Goal: Information Seeking & Learning: Learn about a topic

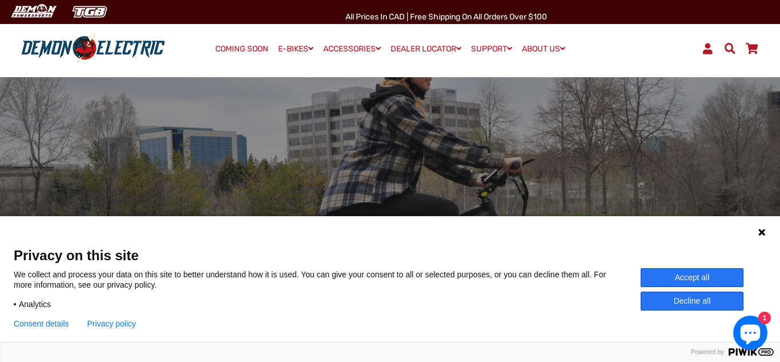
click at [689, 304] on button "Decline all" at bounding box center [692, 300] width 103 height 19
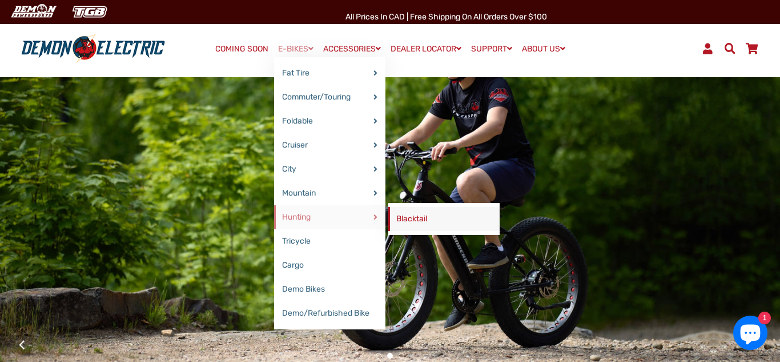
click at [414, 218] on link "Blacktail" at bounding box center [443, 219] width 111 height 24
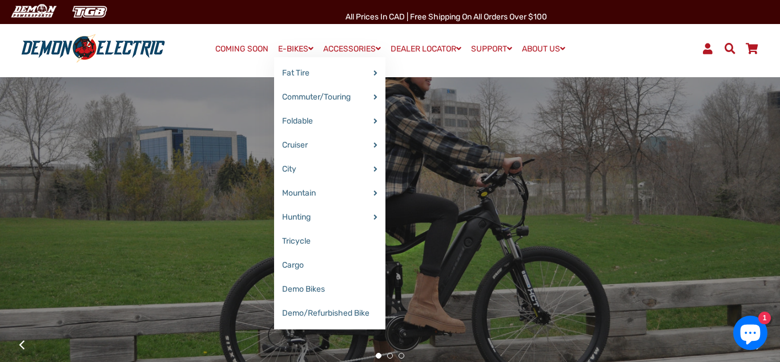
click at [289, 46] on link "E-BIKES" at bounding box center [295, 49] width 43 height 17
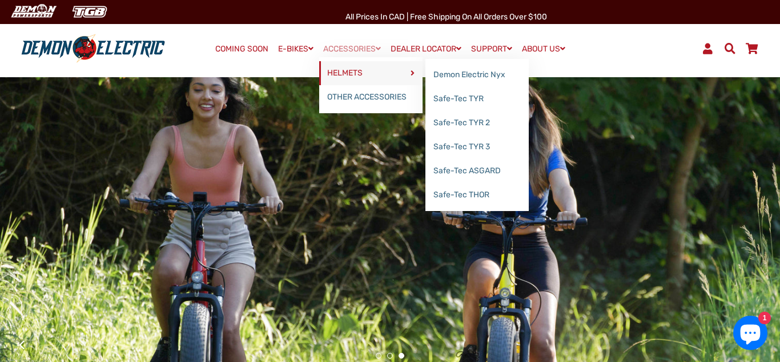
click at [344, 73] on link "HELMETS" at bounding box center [370, 73] width 103 height 24
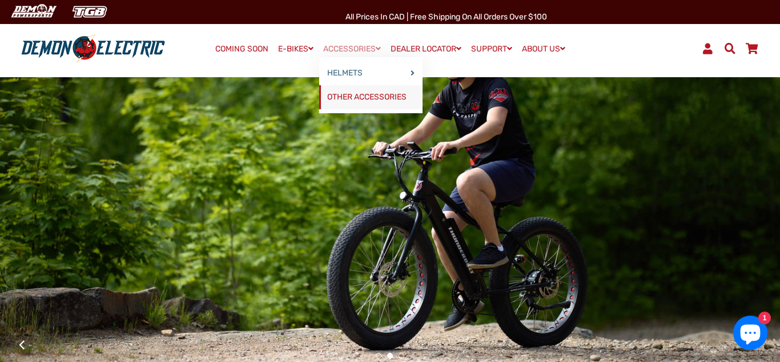
click at [344, 96] on link "OTHER ACCESSORIES" at bounding box center [370, 97] width 103 height 24
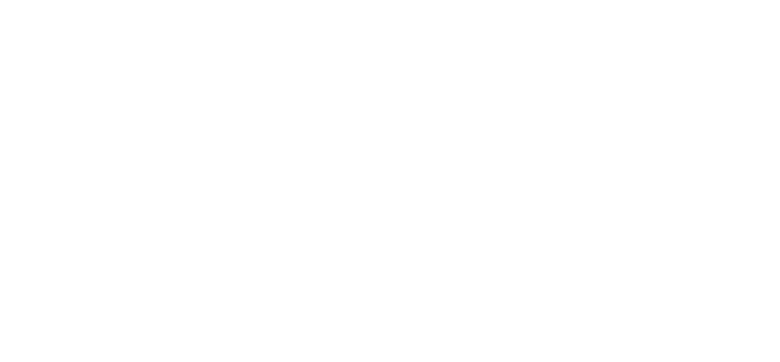
select select "******"
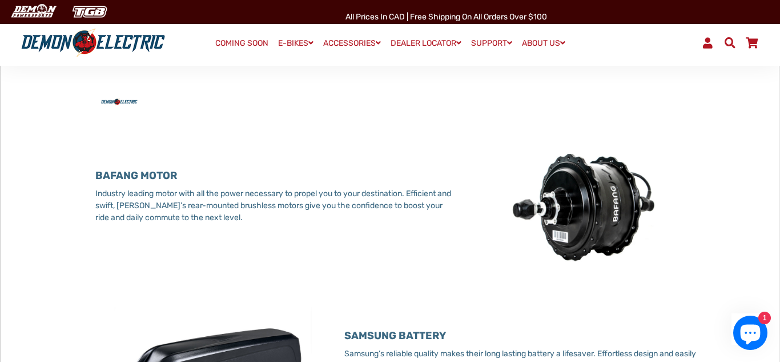
scroll to position [570, 0]
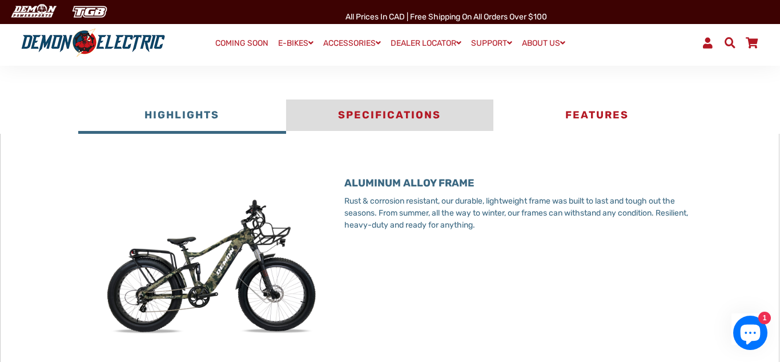
click at [408, 126] on button "Specifications" at bounding box center [389, 116] width 207 height 34
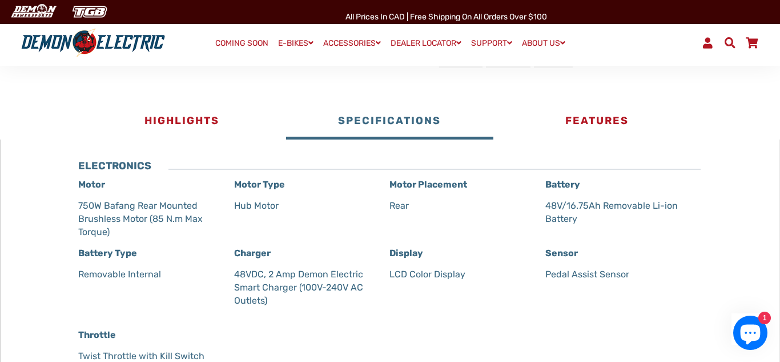
scroll to position [556, 0]
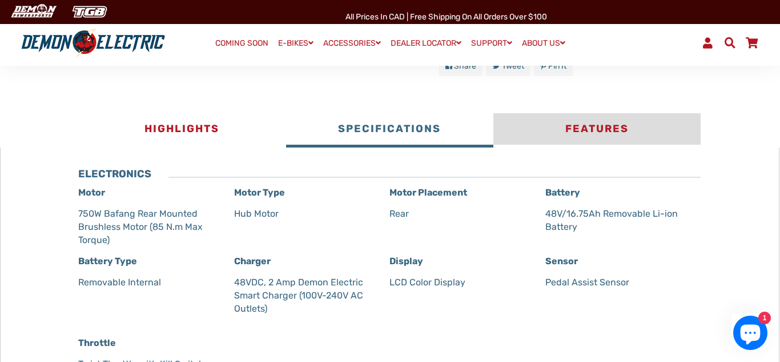
click at [596, 139] on button "Features" at bounding box center [596, 130] width 207 height 34
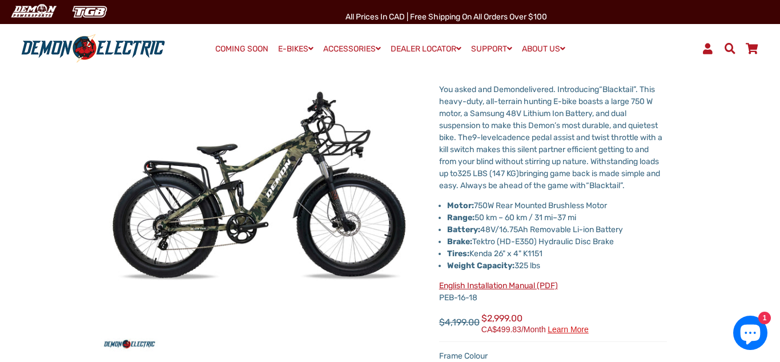
scroll to position [0, 0]
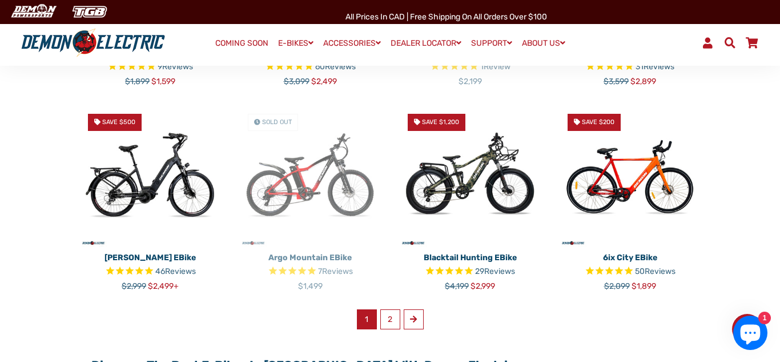
scroll to position [675, 0]
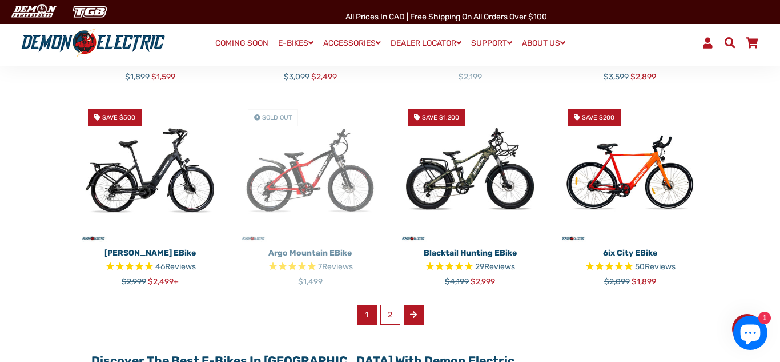
click at [416, 310] on span at bounding box center [413, 314] width 7 height 8
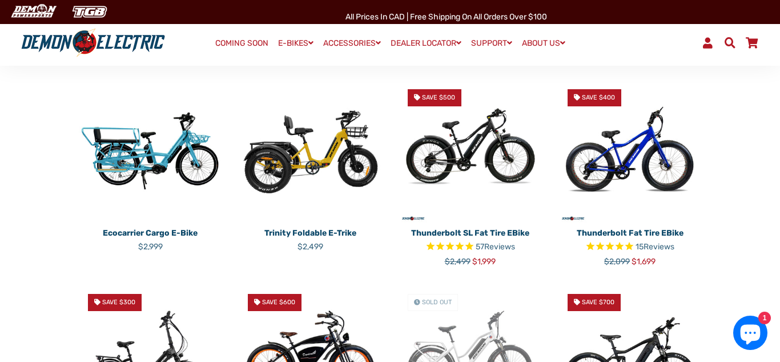
scroll to position [270, 0]
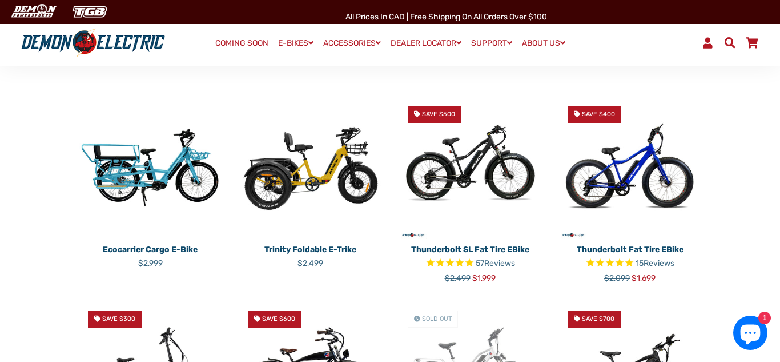
click at [322, 145] on img at bounding box center [310, 168] width 143 height 143
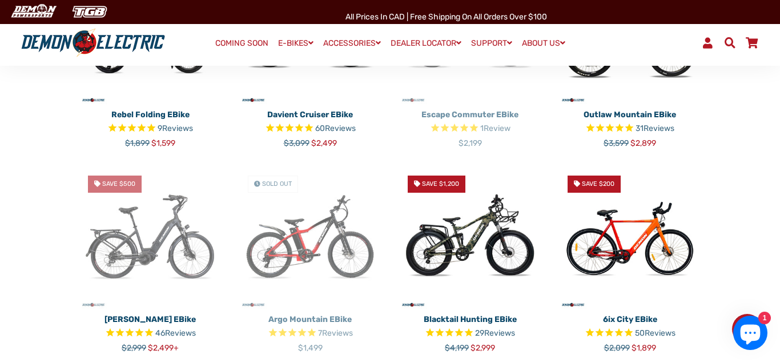
scroll to position [608, 0]
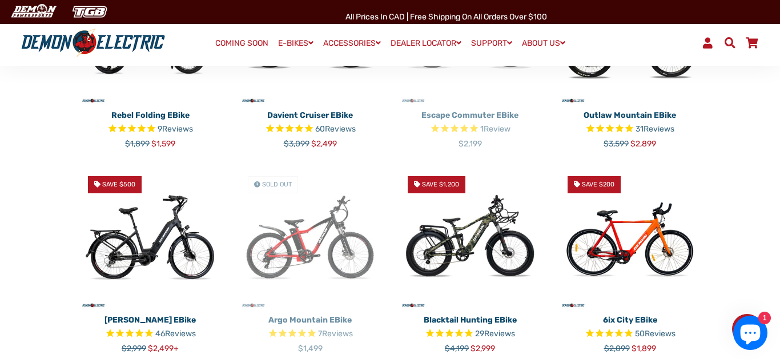
click at [488, 226] on img at bounding box center [470, 238] width 143 height 143
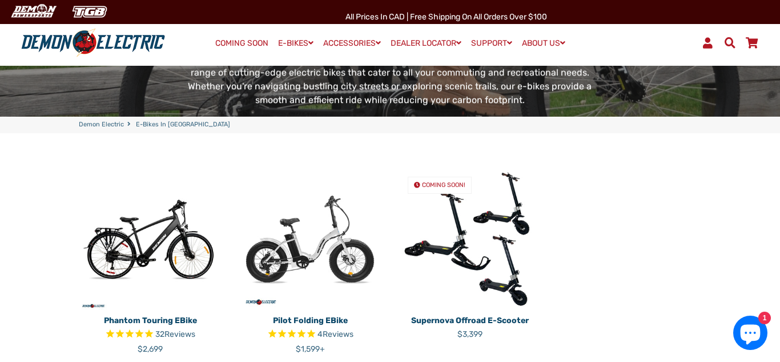
scroll to position [215, 0]
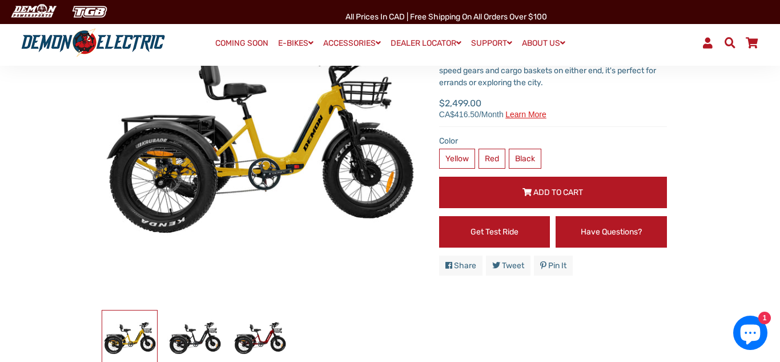
scroll to position [156, 0]
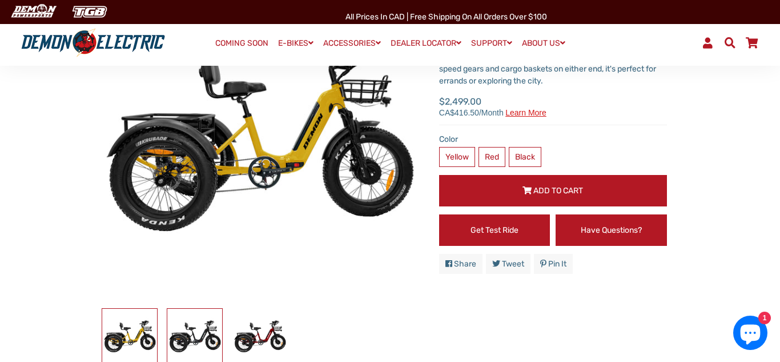
click at [203, 342] on img at bounding box center [194, 335] width 55 height 55
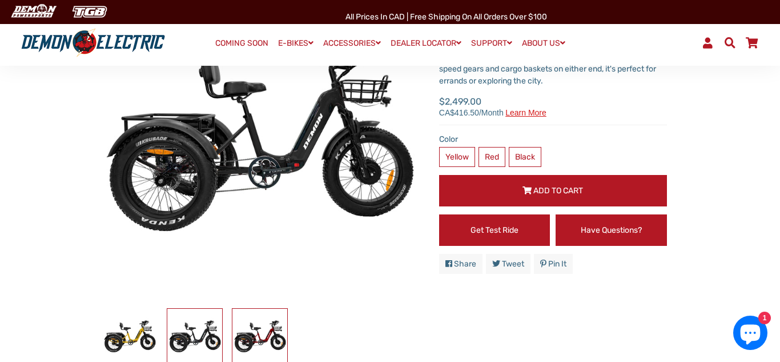
click at [254, 335] on img at bounding box center [259, 335] width 55 height 55
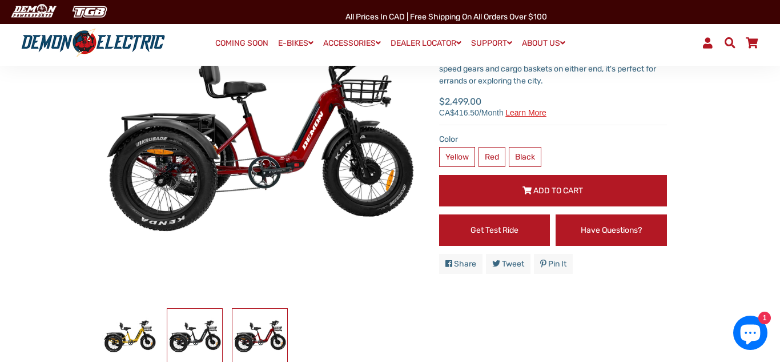
click at [185, 336] on img at bounding box center [194, 335] width 55 height 55
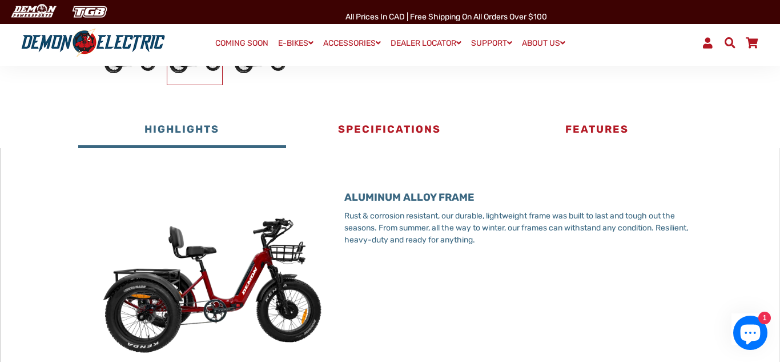
scroll to position [428, 0]
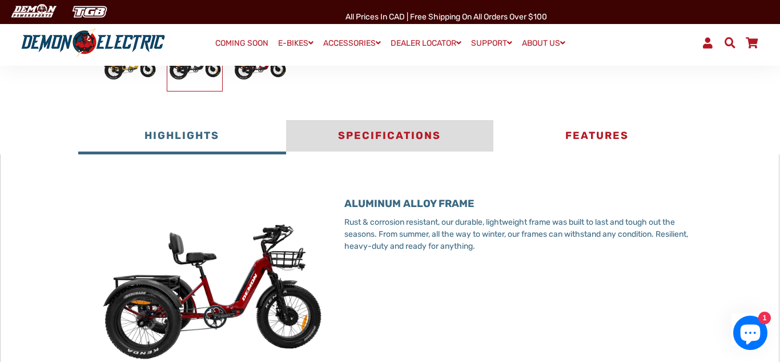
click at [384, 133] on button "Specifications" at bounding box center [389, 137] width 207 height 34
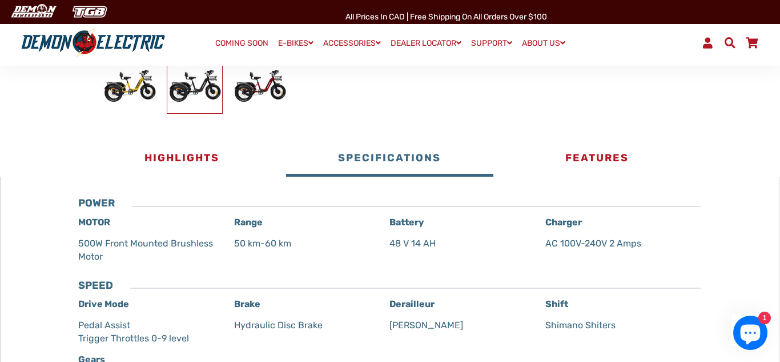
scroll to position [403, 0]
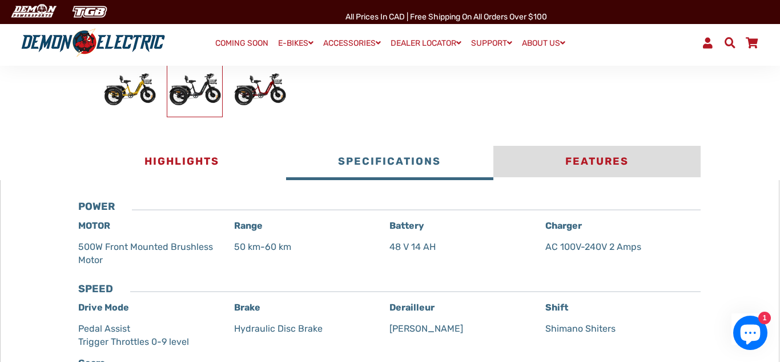
click at [604, 160] on button "Features" at bounding box center [596, 163] width 207 height 34
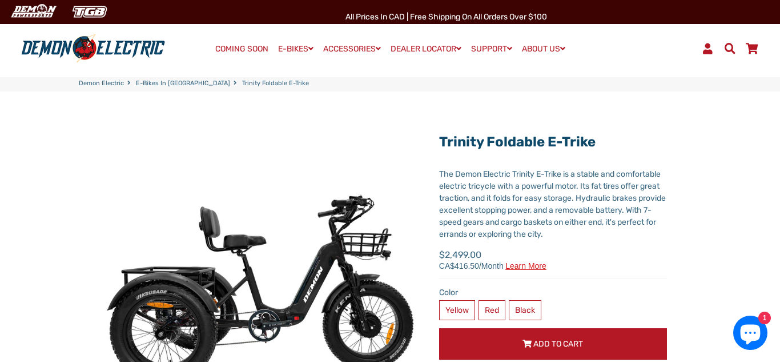
scroll to position [0, 0]
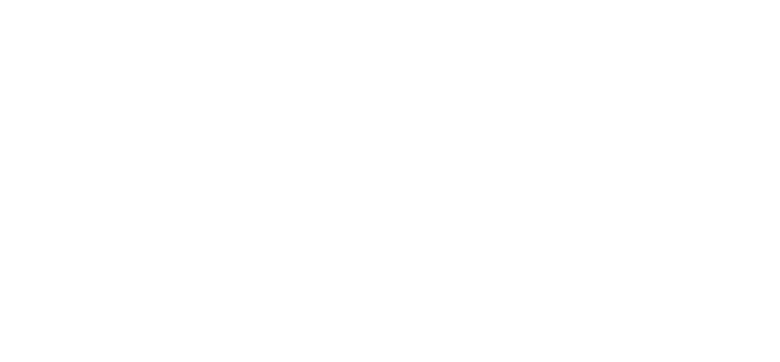
select select "******"
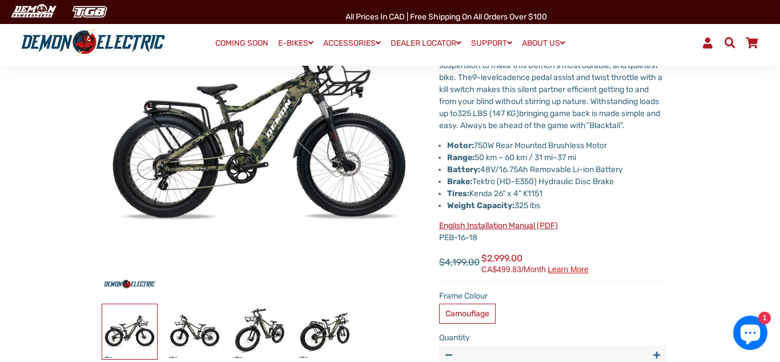
scroll to position [175, 0]
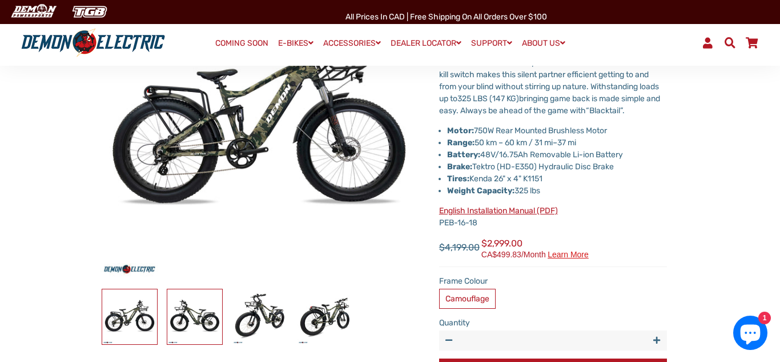
click at [200, 321] on img at bounding box center [194, 316] width 55 height 55
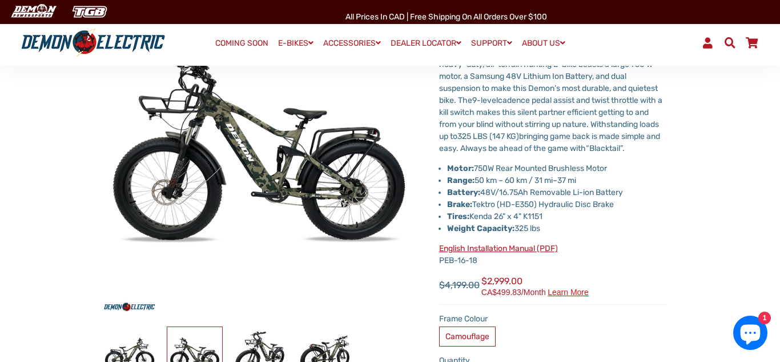
scroll to position [136, 0]
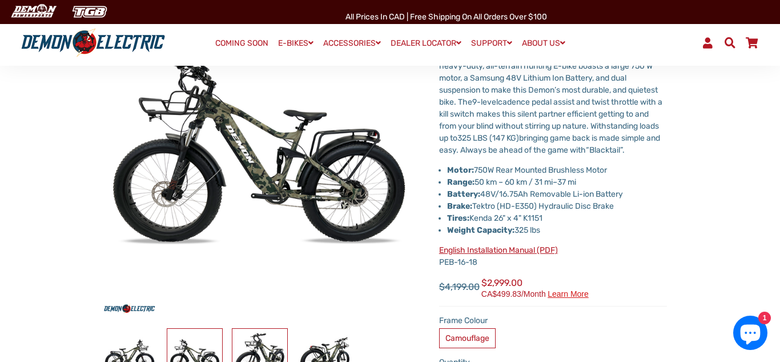
click at [260, 339] on img at bounding box center [259, 355] width 55 height 55
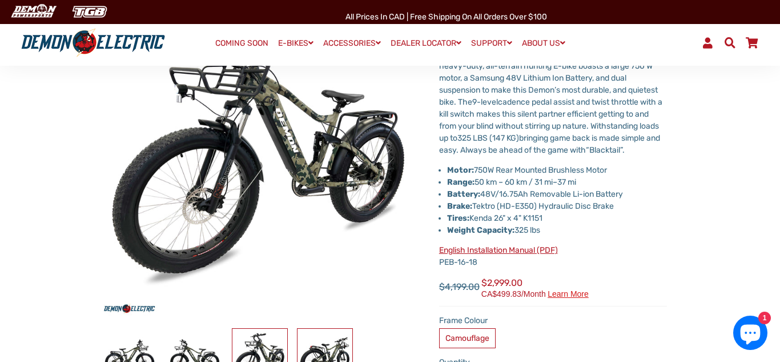
click at [326, 351] on img at bounding box center [325, 355] width 55 height 55
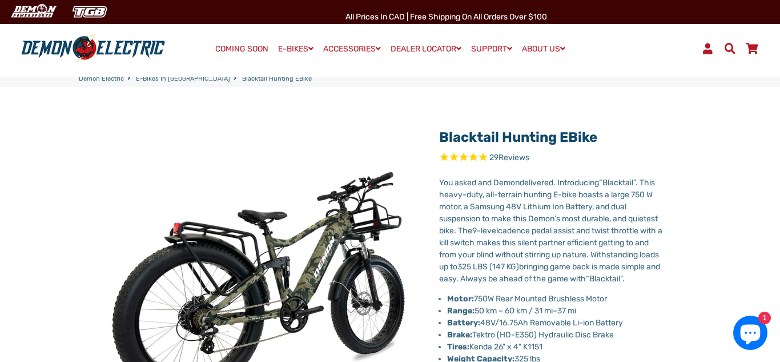
scroll to position [0, 0]
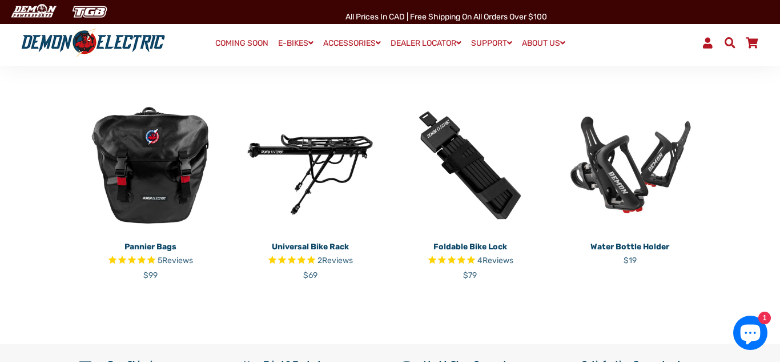
scroll to position [232, 0]
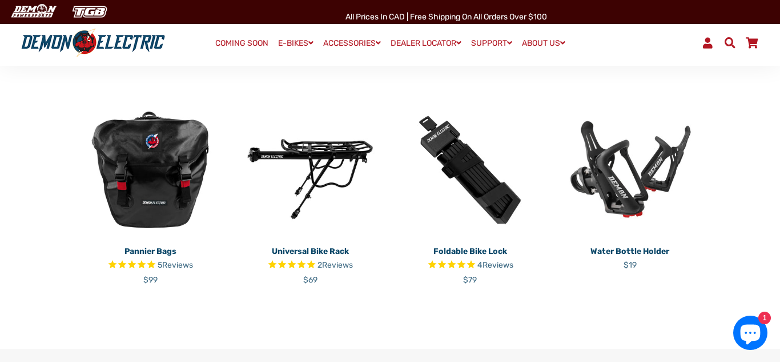
click at [474, 192] on img at bounding box center [470, 169] width 143 height 143
click at [629, 191] on img at bounding box center [630, 169] width 143 height 143
click at [131, 170] on img at bounding box center [150, 169] width 143 height 143
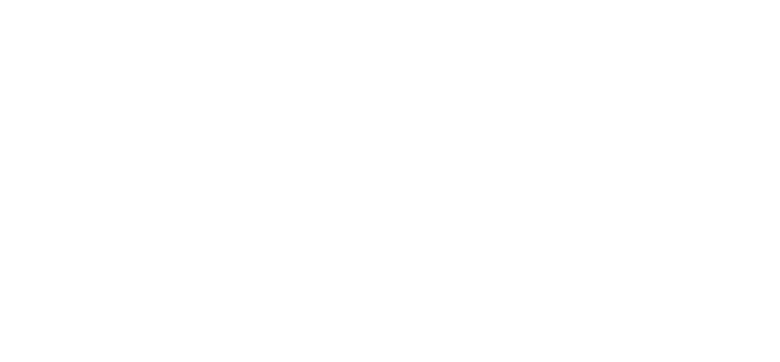
select select "******"
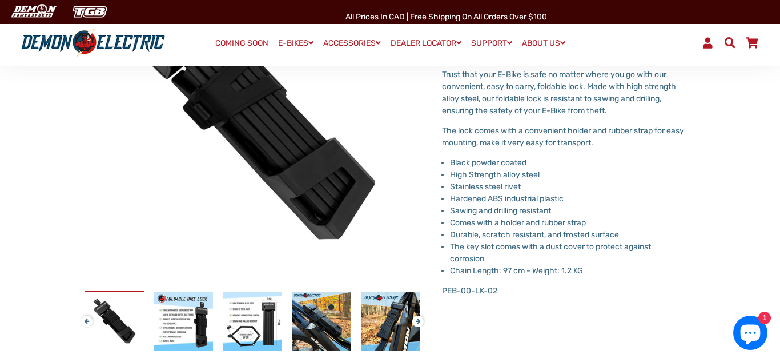
scroll to position [195, 0]
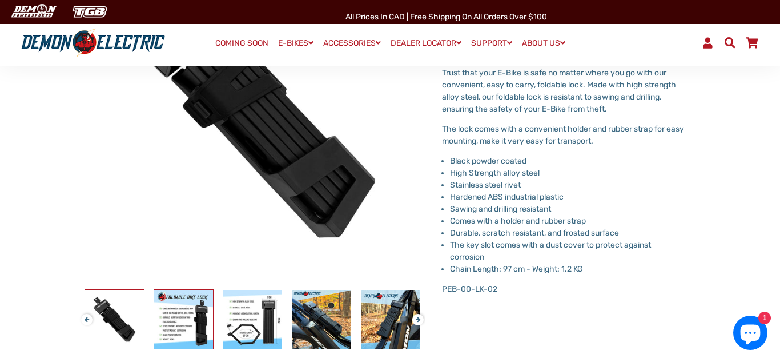
click at [187, 315] on img at bounding box center [183, 319] width 59 height 59
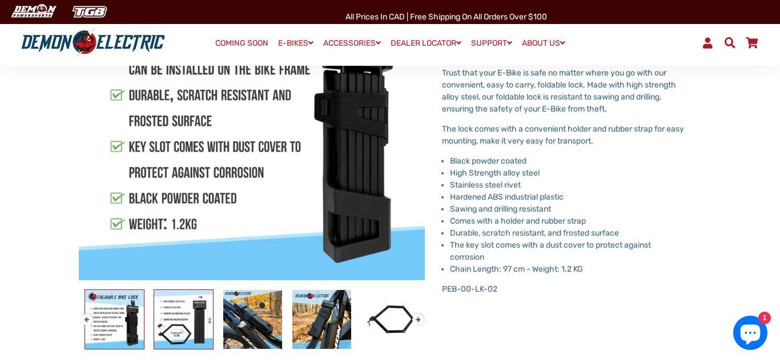
click at [178, 316] on img at bounding box center [183, 319] width 59 height 59
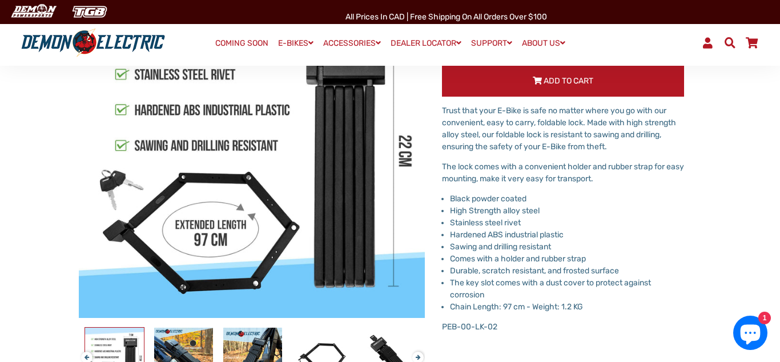
scroll to position [156, 0]
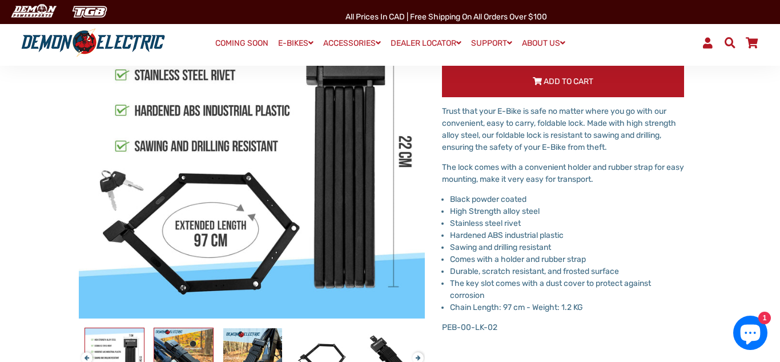
click at [184, 340] on img at bounding box center [183, 357] width 59 height 59
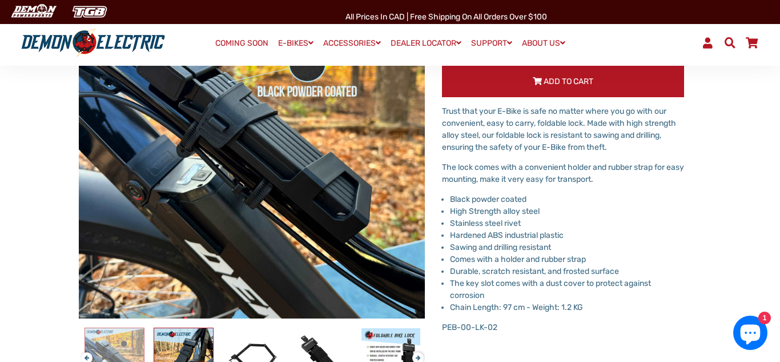
click at [184, 340] on img at bounding box center [183, 357] width 59 height 59
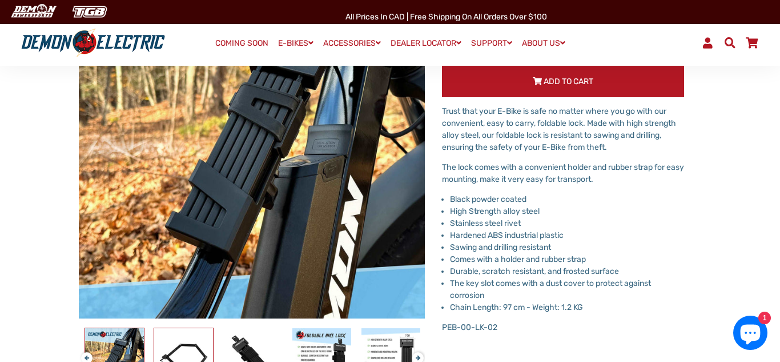
click at [184, 340] on img at bounding box center [183, 357] width 59 height 59
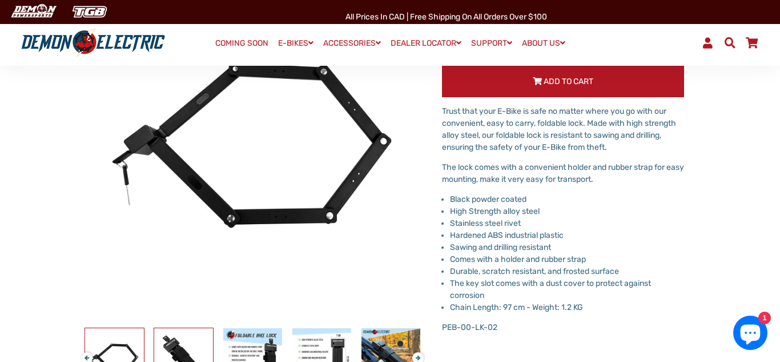
click at [184, 340] on img at bounding box center [183, 357] width 59 height 59
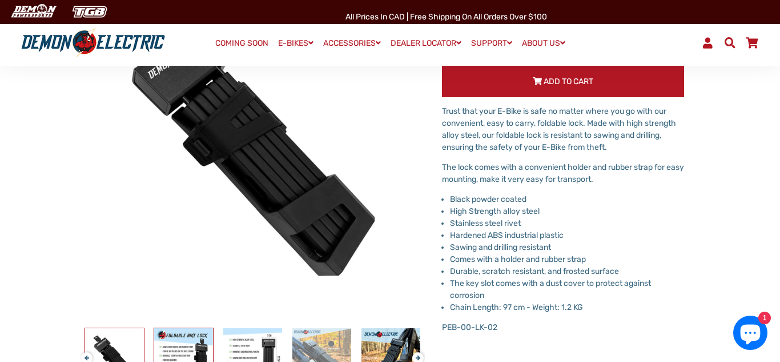
click at [184, 340] on img at bounding box center [183, 357] width 59 height 59
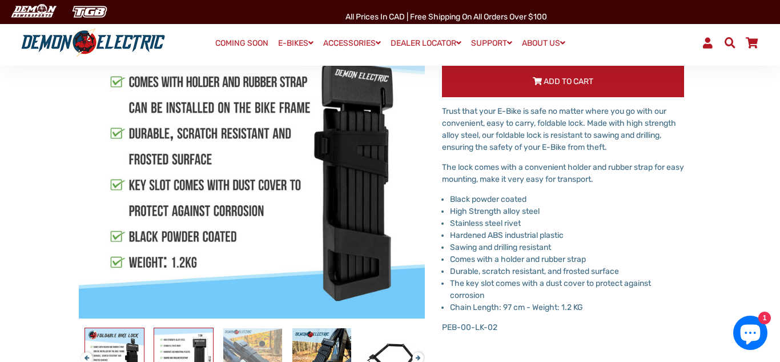
click at [184, 340] on img at bounding box center [183, 357] width 59 height 59
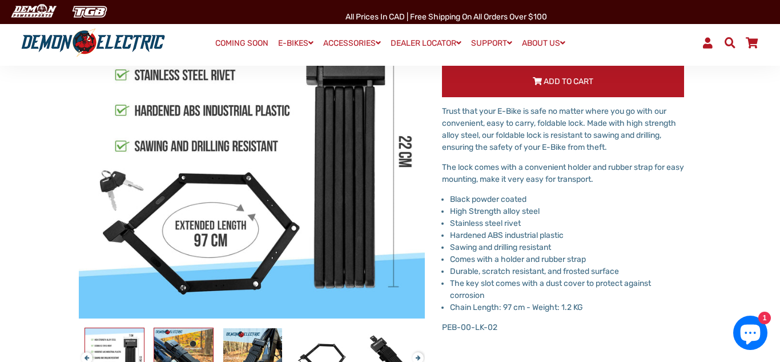
click at [184, 340] on img at bounding box center [183, 357] width 59 height 59
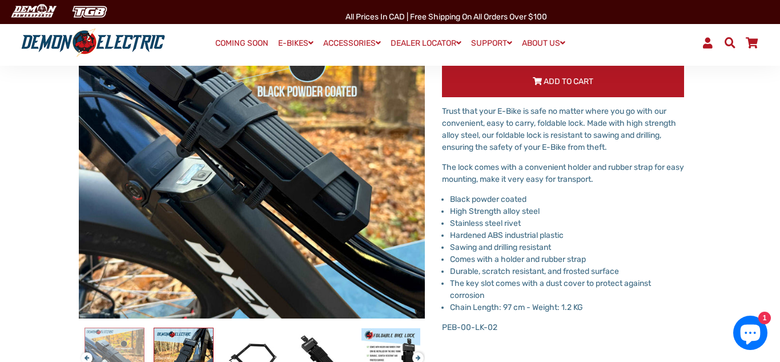
click at [184, 340] on img at bounding box center [183, 357] width 59 height 59
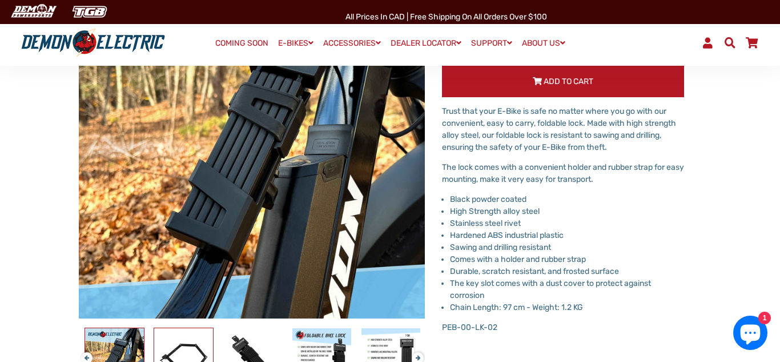
click at [184, 340] on img at bounding box center [183, 357] width 59 height 59
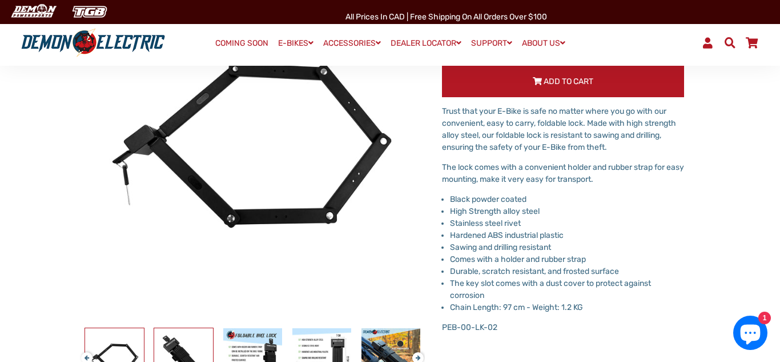
click at [184, 340] on img at bounding box center [183, 357] width 59 height 59
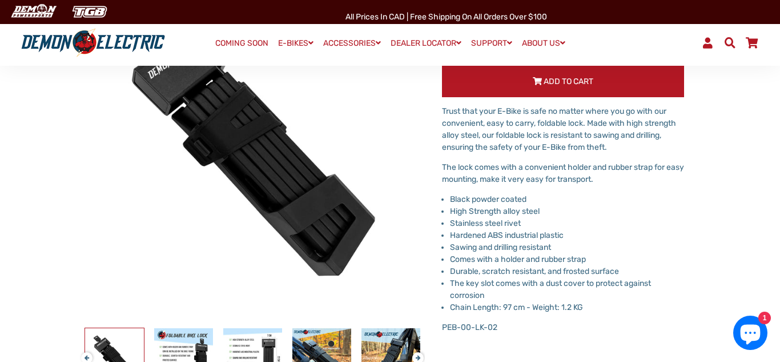
click at [100, 343] on img at bounding box center [114, 357] width 59 height 59
click at [84, 358] on button "Previous" at bounding box center [84, 352] width 7 height 13
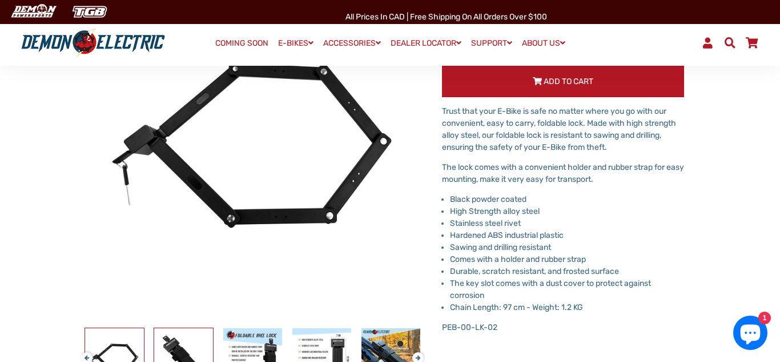
click at [178, 346] on img at bounding box center [183, 357] width 59 height 59
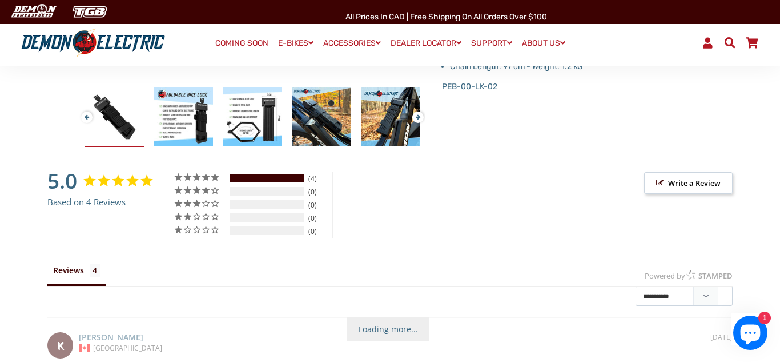
scroll to position [0, 0]
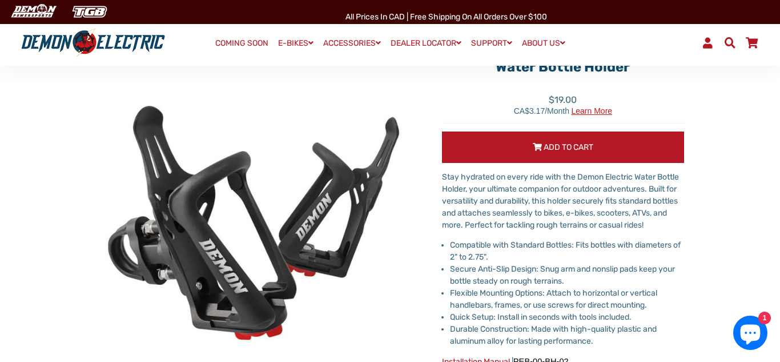
scroll to position [76, 0]
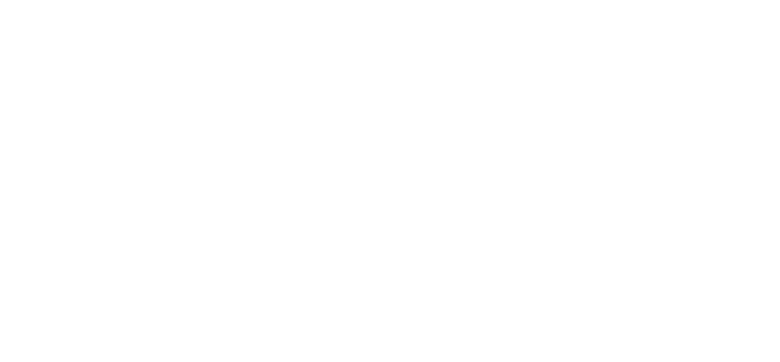
select select "******"
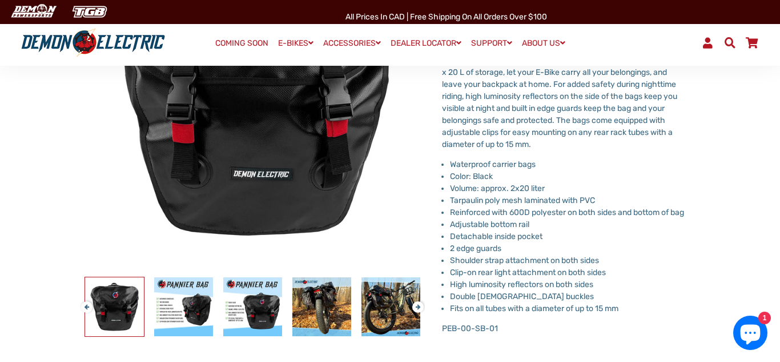
scroll to position [202, 0]
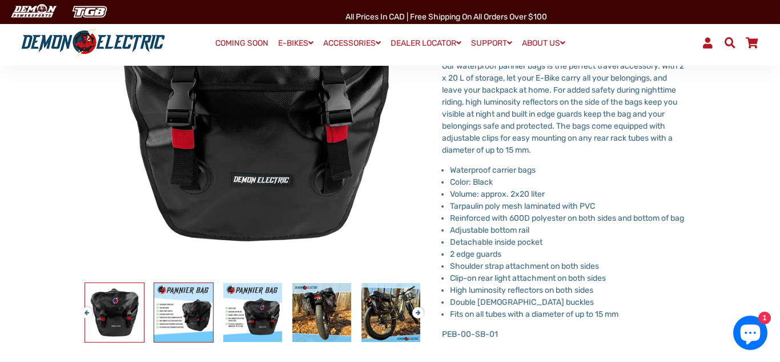
click at [171, 309] on img at bounding box center [183, 312] width 59 height 59
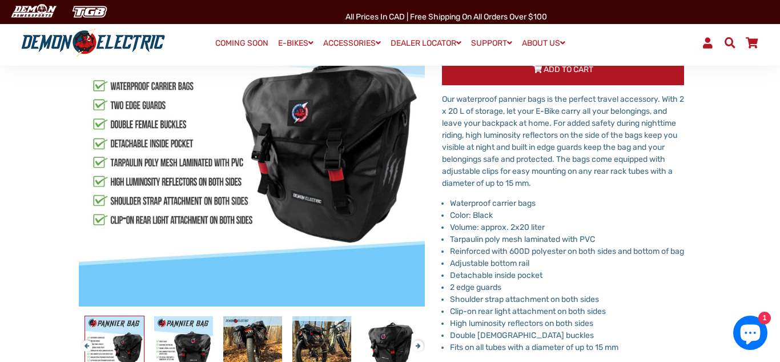
scroll to position [154, 0]
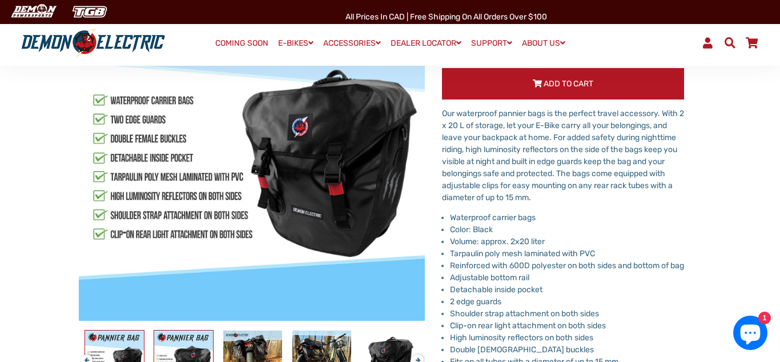
click at [180, 347] on img at bounding box center [183, 359] width 59 height 59
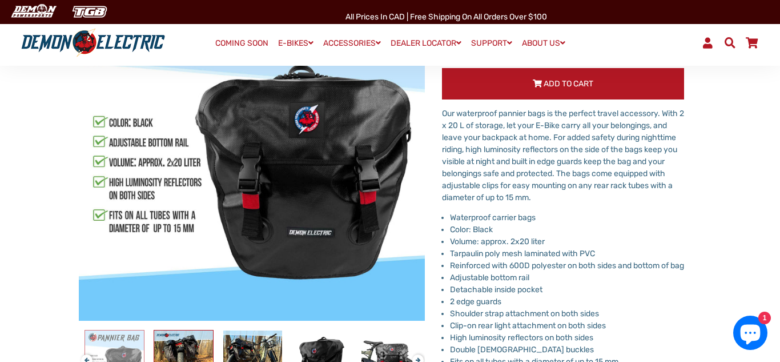
click at [180, 347] on img at bounding box center [183, 359] width 59 height 59
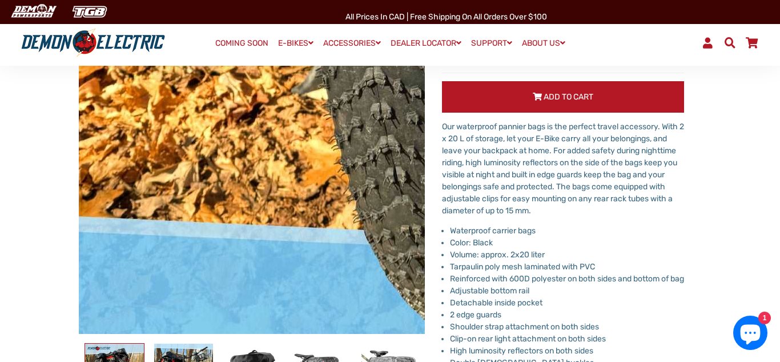
scroll to position [143, 0]
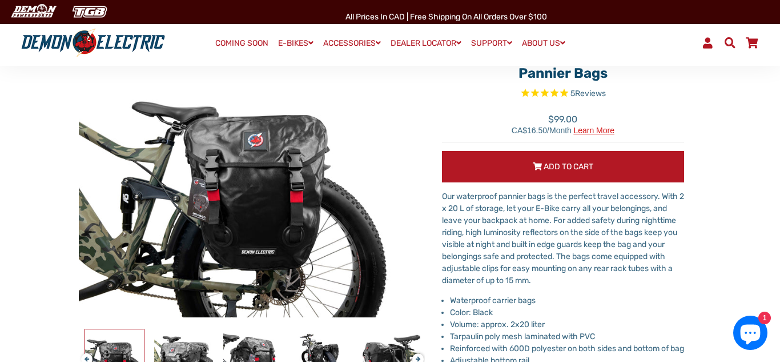
scroll to position [57, 0]
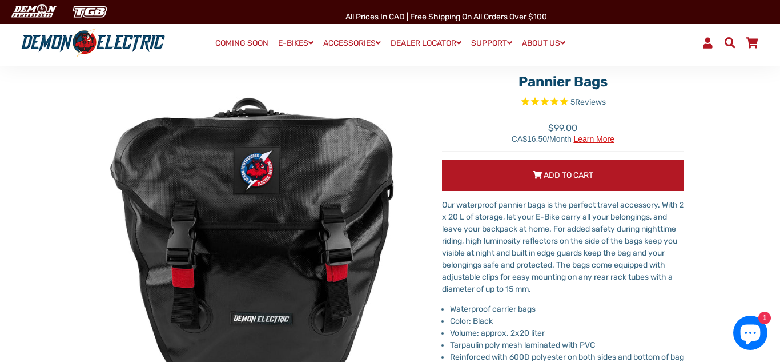
scroll to position [90, 0]
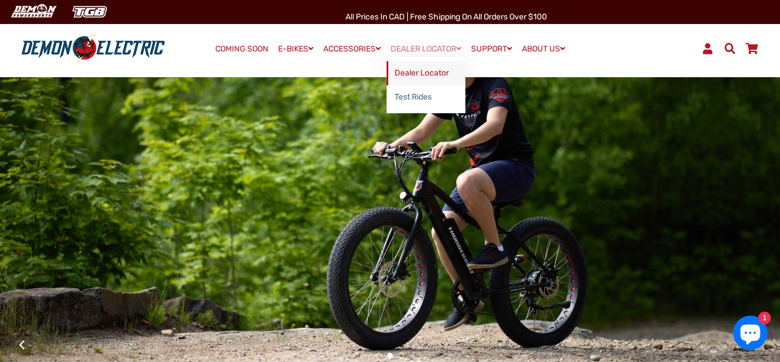
click at [417, 73] on link "Dealer Locator" at bounding box center [426, 73] width 79 height 24
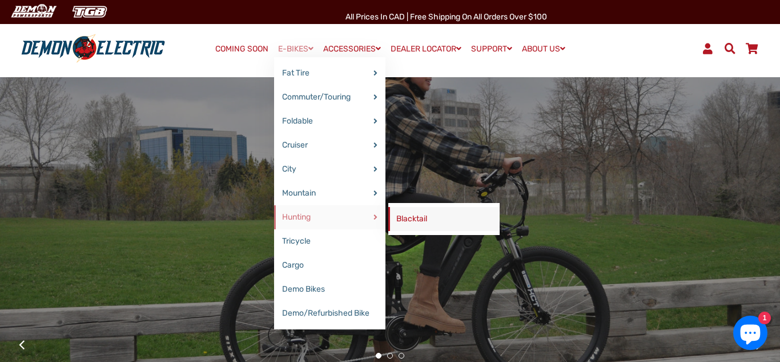
click at [415, 222] on link "Blacktail" at bounding box center [443, 219] width 111 height 24
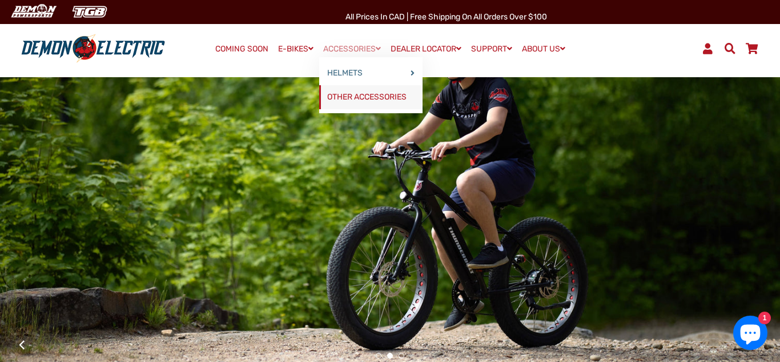
click at [355, 97] on link "OTHER ACCESSORIES" at bounding box center [370, 97] width 103 height 24
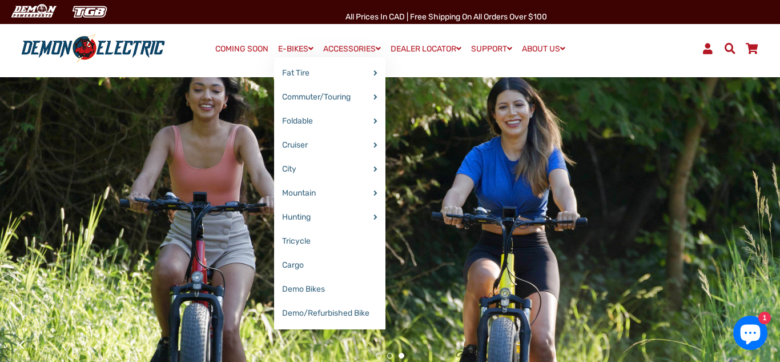
drag, startPoint x: 280, startPoint y: 45, endPoint x: 283, endPoint y: 50, distance: 6.2
click at [280, 46] on link "E-BIKES" at bounding box center [295, 49] width 43 height 17
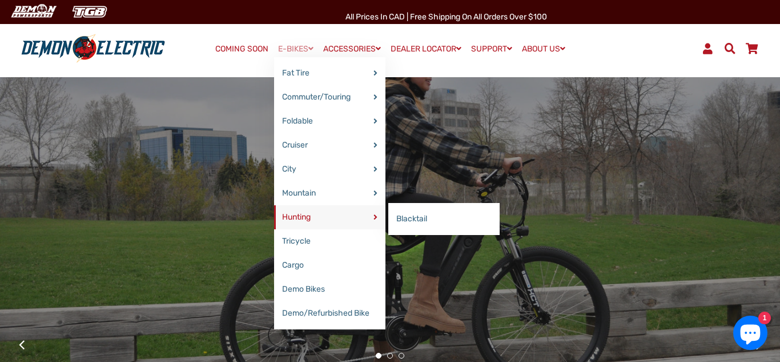
click at [298, 219] on link "Hunting" at bounding box center [329, 217] width 111 height 24
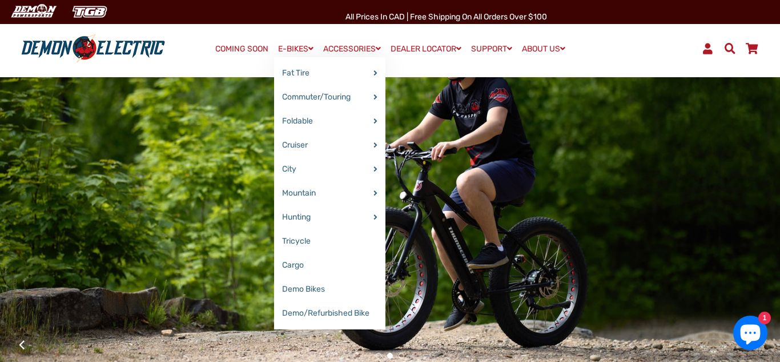
click at [286, 49] on link "E-BIKES" at bounding box center [295, 49] width 43 height 17
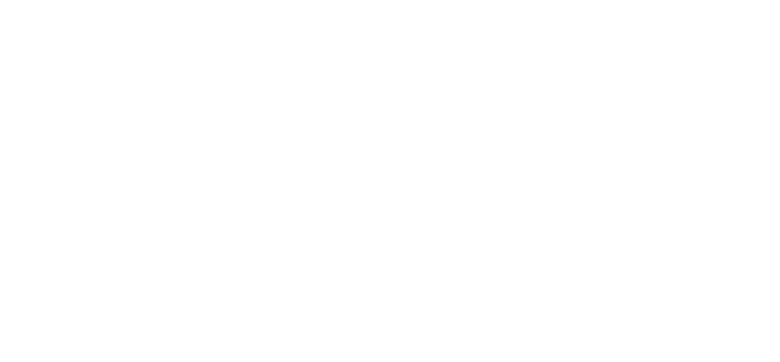
select select "******"
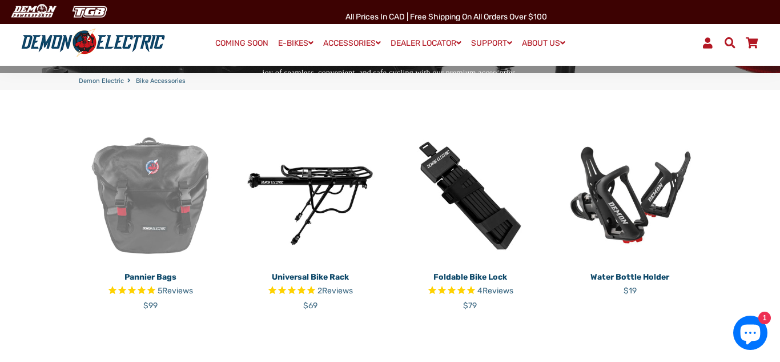
scroll to position [240, 0]
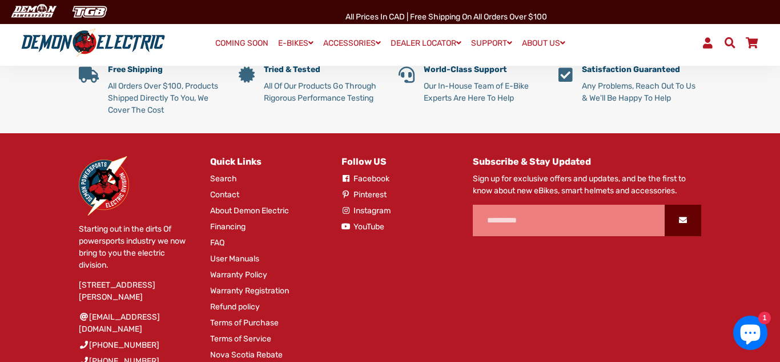
scroll to position [42, 0]
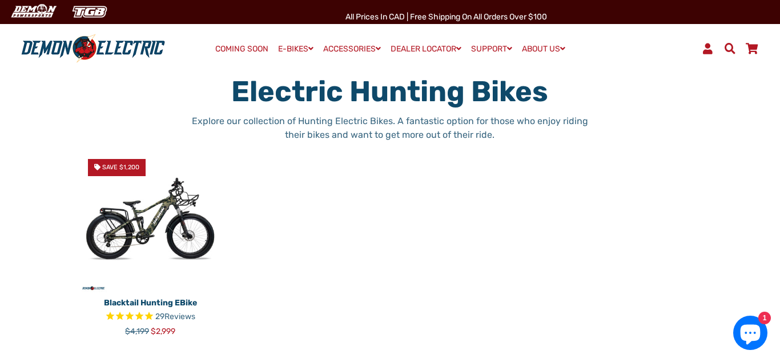
click at [153, 215] on img at bounding box center [150, 221] width 143 height 143
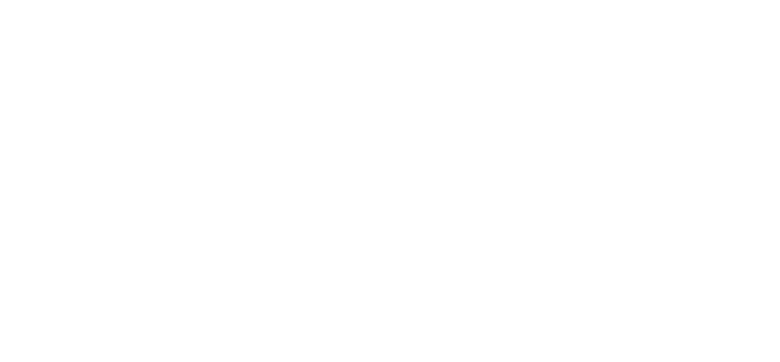
select select "******"
